Goal: Book appointment/travel/reservation

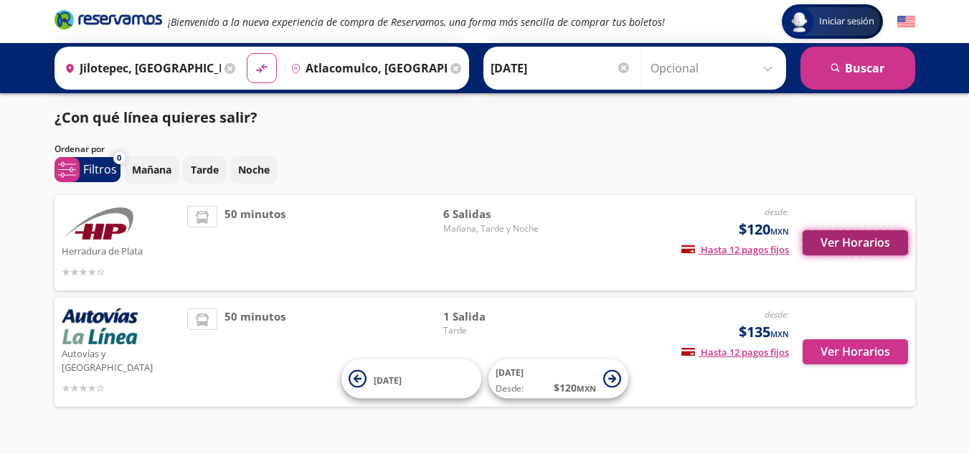
click at [839, 244] on button "Ver Horarios" at bounding box center [855, 242] width 105 height 25
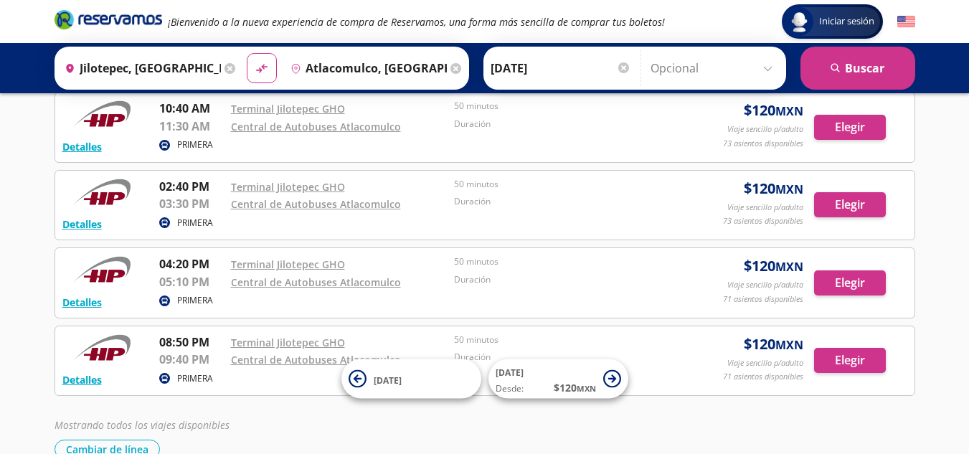
scroll to position [156, 0]
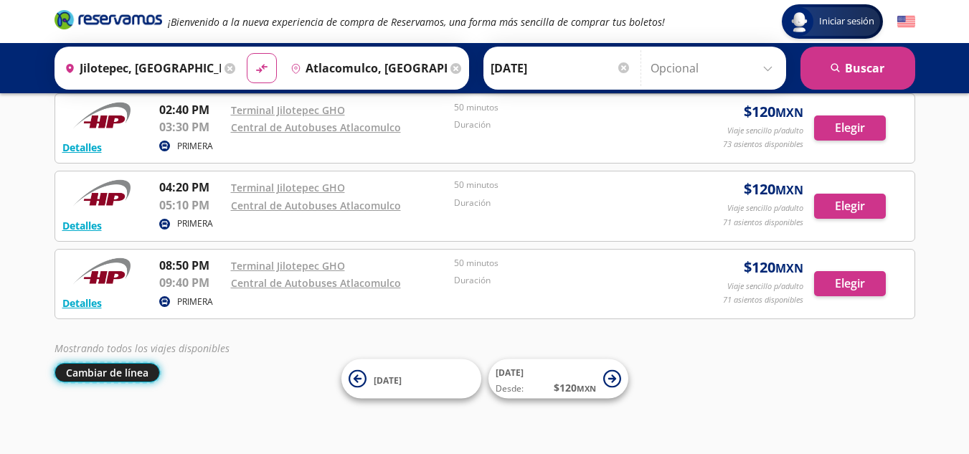
click at [97, 376] on button "Cambiar de línea" at bounding box center [107, 372] width 105 height 19
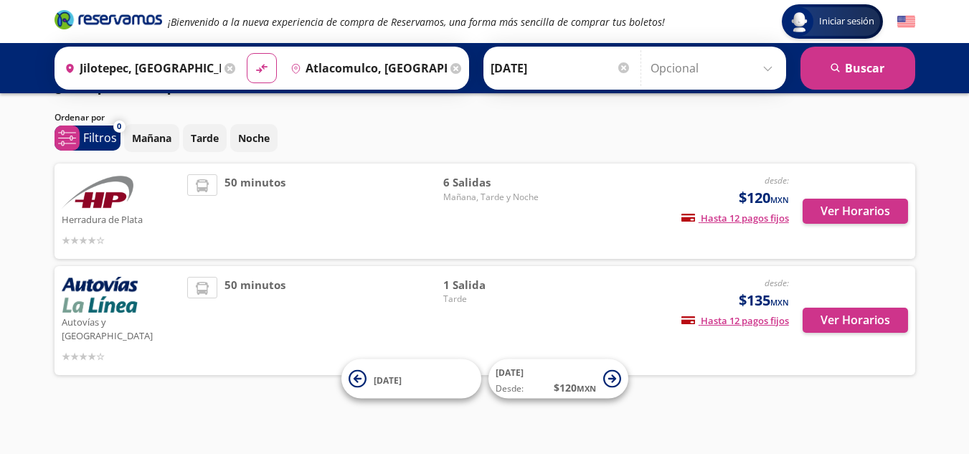
scroll to position [18, 0]
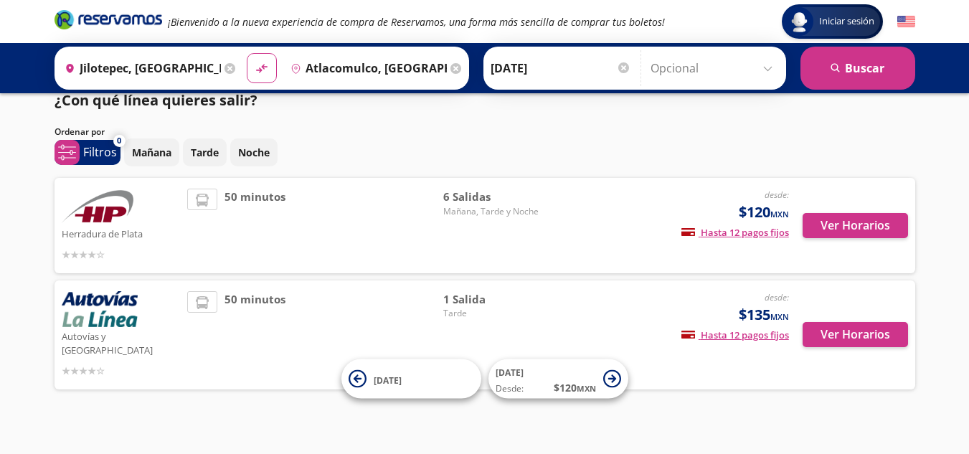
click at [87, 346] on div "Autovías y [GEOGRAPHIC_DATA]" at bounding box center [121, 335] width 119 height 88
click at [846, 327] on button "Ver Horarios" at bounding box center [855, 334] width 105 height 25
